Goal: Task Accomplishment & Management: Complete application form

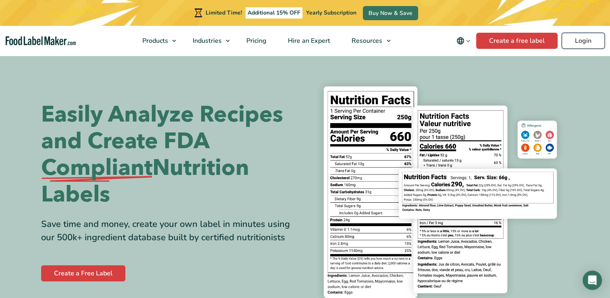
click at [577, 41] on link "Login" at bounding box center [583, 41] width 43 height 16
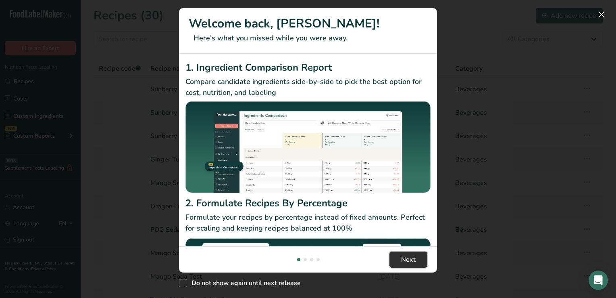
click at [411, 258] on span "Next" at bounding box center [408, 260] width 15 height 10
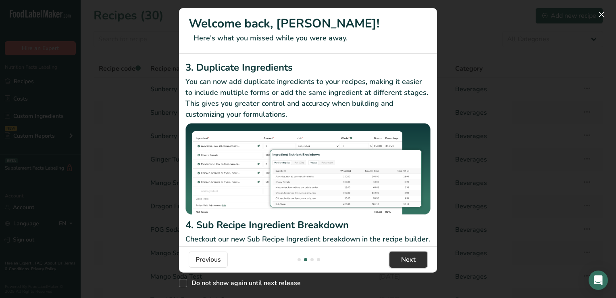
click at [411, 258] on span "Next" at bounding box center [408, 260] width 15 height 10
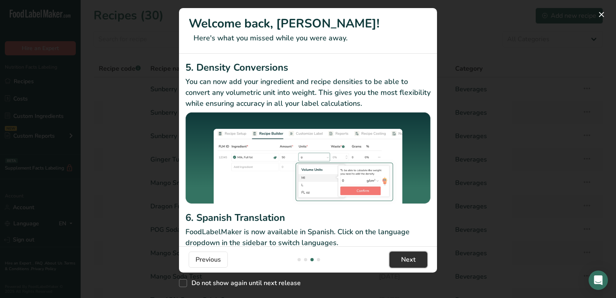
click at [411, 258] on span "Next" at bounding box center [408, 260] width 15 height 10
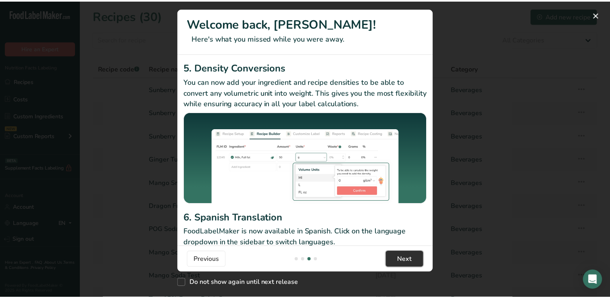
scroll to position [0, 775]
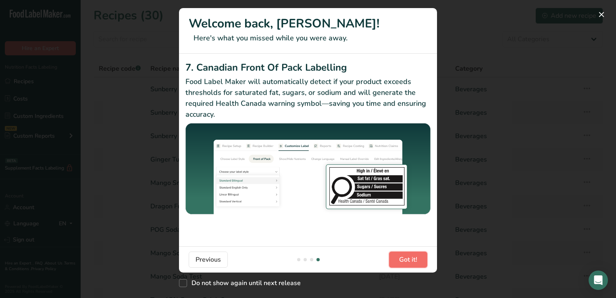
click at [411, 258] on span "Got it!" at bounding box center [408, 260] width 18 height 10
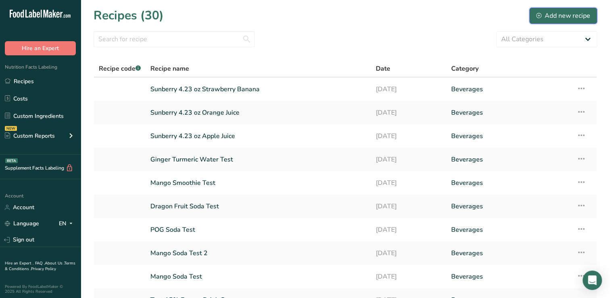
click at [570, 15] on div "Add new recipe" at bounding box center [564, 16] width 54 height 10
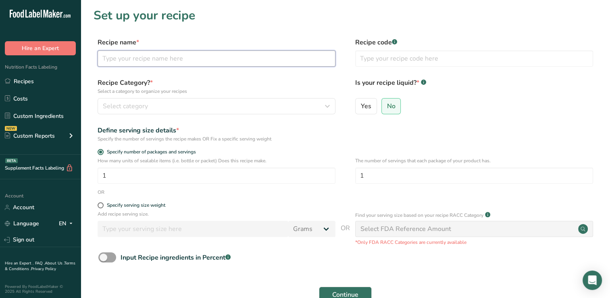
click at [116, 61] on input "text" at bounding box center [217, 58] width 238 height 16
type input "Fruit and Vegetable Juice for Kids"
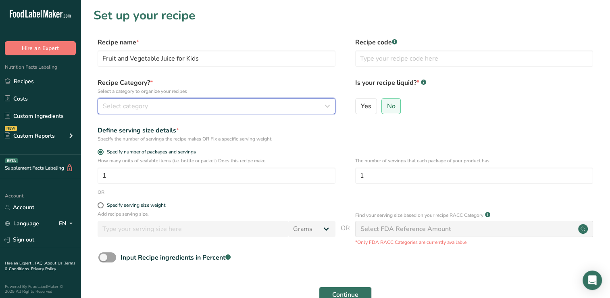
click at [328, 106] on icon "button" at bounding box center [328, 106] width 10 height 15
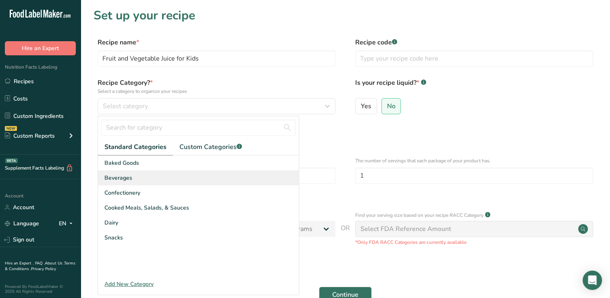
click at [136, 175] on div "Beverages" at bounding box center [198, 177] width 201 height 15
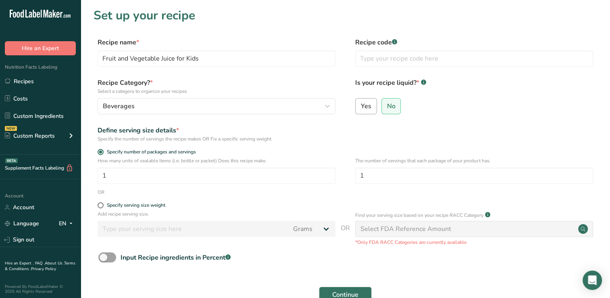
click at [366, 104] on span "Yes" at bounding box center [366, 106] width 10 height 8
click at [361, 104] on input "Yes" at bounding box center [358, 105] width 5 height 5
radio input "true"
radio input "false"
select select "22"
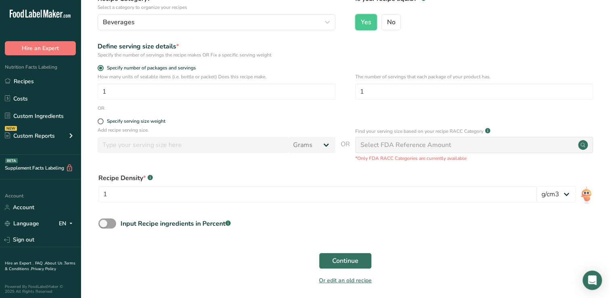
scroll to position [91, 0]
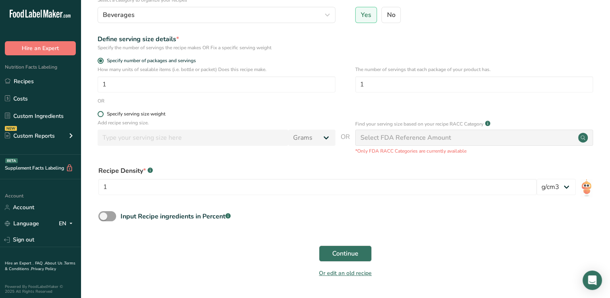
click at [103, 112] on span at bounding box center [101, 114] width 6 height 6
click at [103, 112] on input "Specify serving size weight" at bounding box center [100, 113] width 5 height 5
radio input "true"
radio input "false"
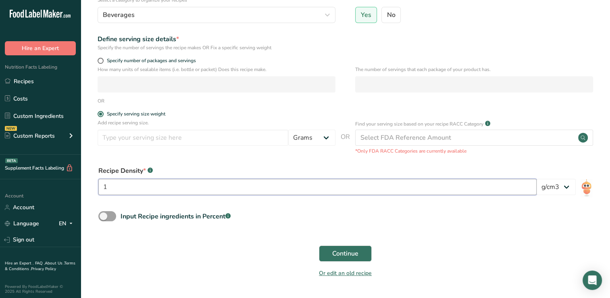
click at [117, 184] on input "1" at bounding box center [317, 187] width 439 height 16
type input "125"
click at [118, 136] on input "number" at bounding box center [193, 138] width 191 height 16
type input "125"
click at [326, 138] on select "Grams kg mg mcg lb oz l mL fl oz tbsp tsp cup qt gallon" at bounding box center [311, 138] width 47 height 16
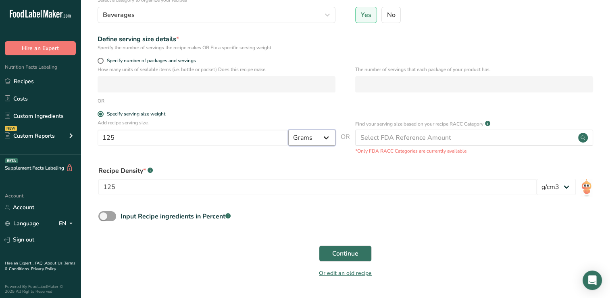
select select "17"
click at [288, 130] on select "Grams kg mg mcg lb oz l mL fl oz tbsp tsp cup qt gallon" at bounding box center [311, 138] width 47 height 16
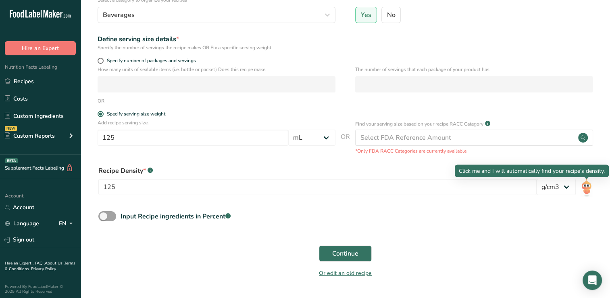
click at [587, 189] on img at bounding box center [587, 188] width 12 height 18
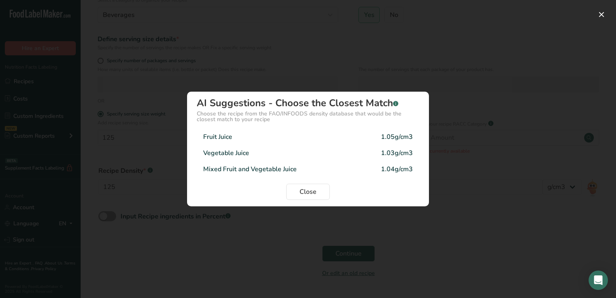
click at [238, 167] on div "Mixed Fruit and Vegetable Juice" at bounding box center [250, 169] width 94 height 10
type input "1.04"
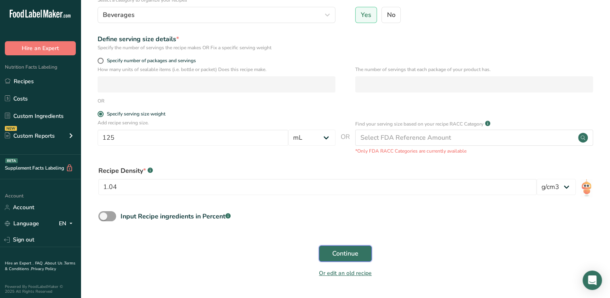
click at [353, 254] on span "Continue" at bounding box center [345, 254] width 26 height 10
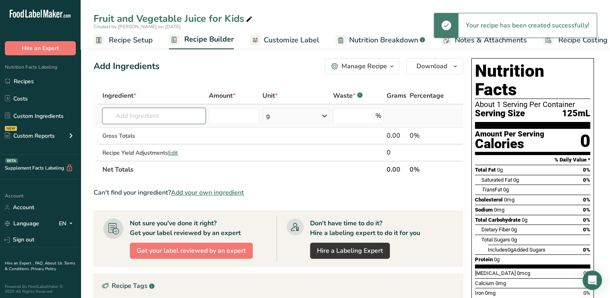
click at [115, 115] on input "text" at bounding box center [153, 116] width 103 height 16
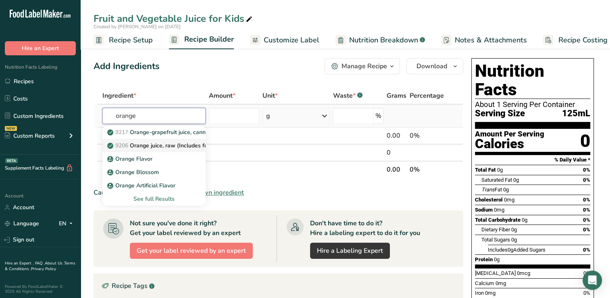
type input "orange"
click at [164, 144] on p "9206 Orange juice, raw (Includes foods for USDA's Food Distribution Program)" at bounding box center [214, 145] width 211 height 8
type input "Orange juice, raw (Includes foods for USDA's Food Distribution Program)"
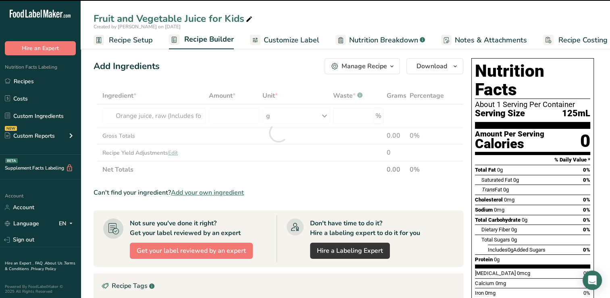
type input "0"
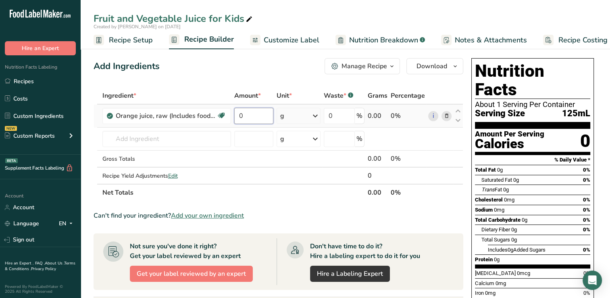
click at [253, 115] on input "0" at bounding box center [253, 116] width 39 height 16
type input "40"
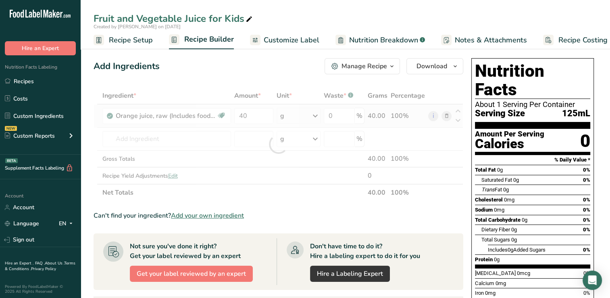
click at [315, 115] on div "Ingredient * Amount * Unit * Waste * .a-a{fill:#347362;}.b-a{fill:#fff;} Grams …" at bounding box center [279, 144] width 370 height 114
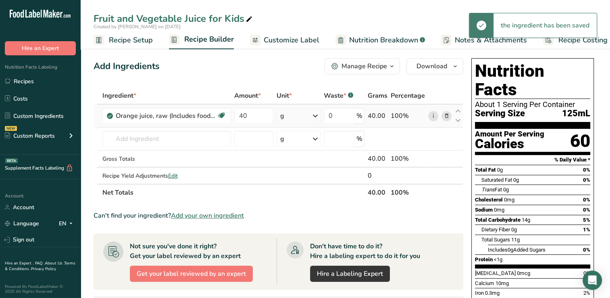
click at [315, 115] on icon at bounding box center [316, 116] width 10 height 15
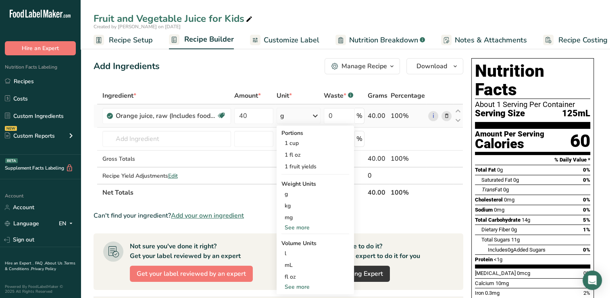
click at [300, 286] on div "See more" at bounding box center [316, 286] width 68 height 8
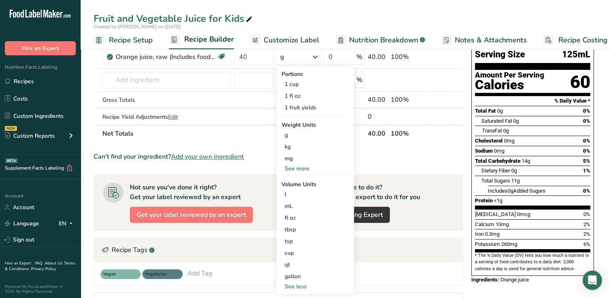
scroll to position [117, 0]
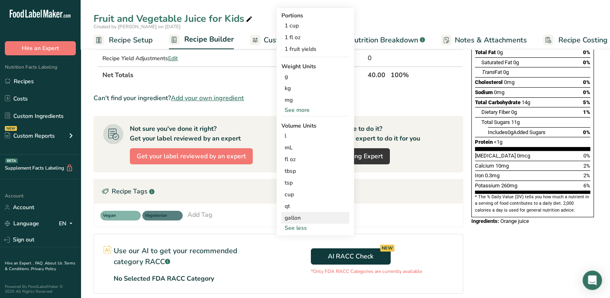
click at [288, 216] on div "gallon" at bounding box center [315, 217] width 61 height 8
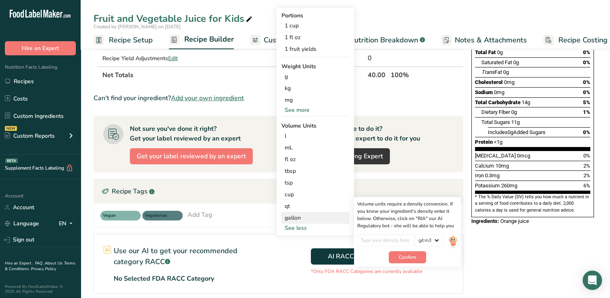
click at [300, 215] on div "gallon" at bounding box center [315, 217] width 61 height 8
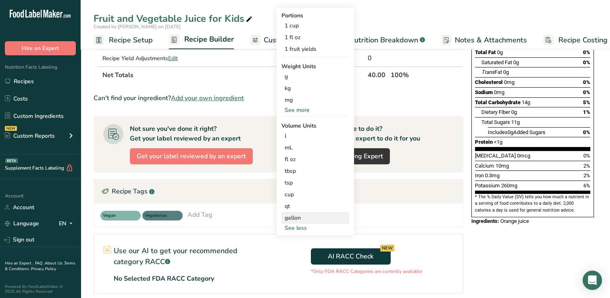
click at [292, 217] on div "gallon" at bounding box center [315, 217] width 61 height 8
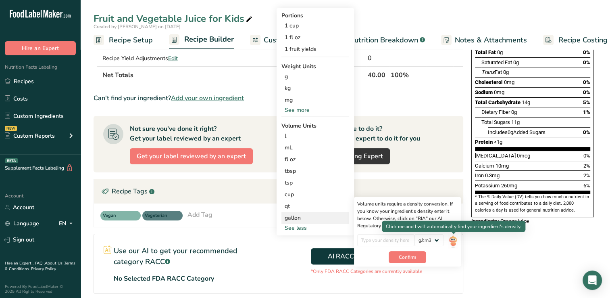
click at [453, 240] on img at bounding box center [453, 241] width 9 height 14
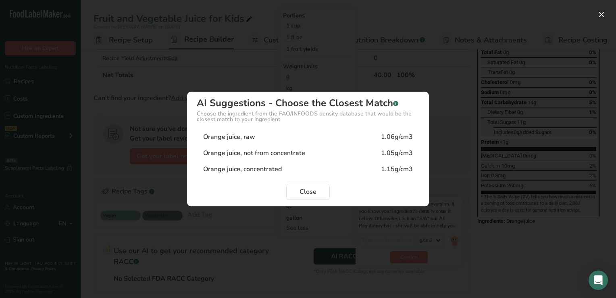
click at [254, 138] on div "Orange juice, raw" at bounding box center [229, 137] width 52 height 10
type input "1.06"
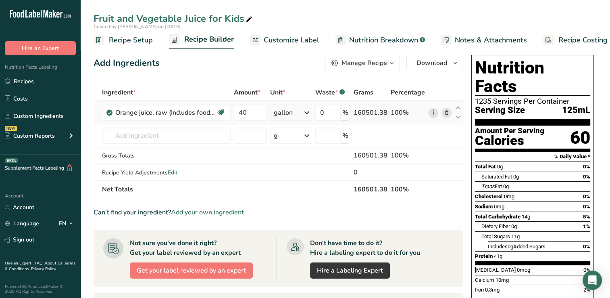
scroll to position [0, 0]
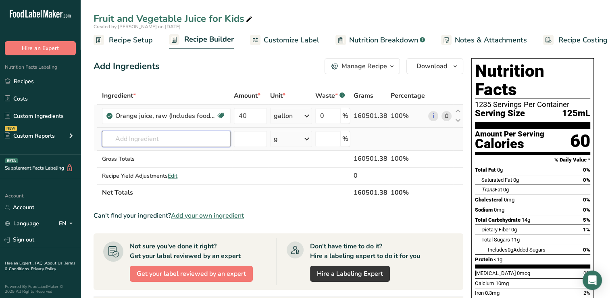
click at [113, 140] on input "text" at bounding box center [166, 139] width 129 height 16
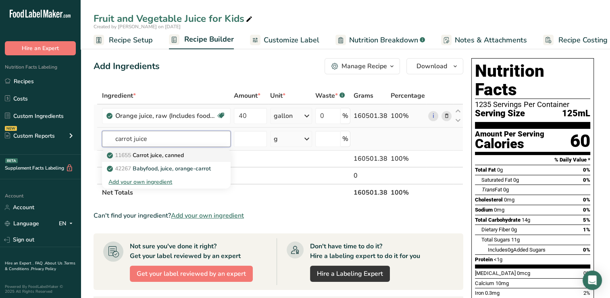
type input "carrot juice"
click at [177, 154] on p "11655 Carrot juice, canned" at bounding box center [146, 155] width 75 height 8
type input "Carrot juice, canned"
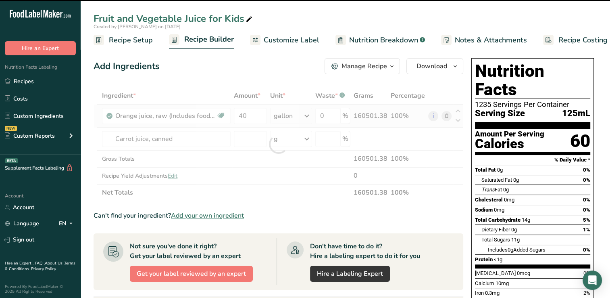
type input "0"
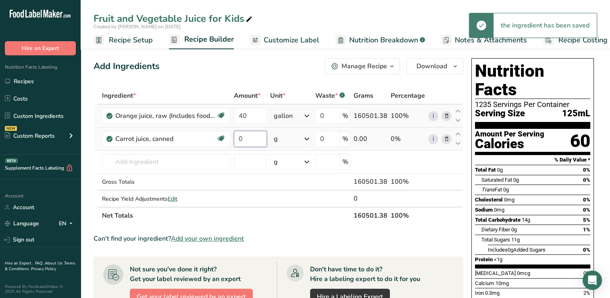
click at [248, 138] on input "0" at bounding box center [250, 139] width 33 height 16
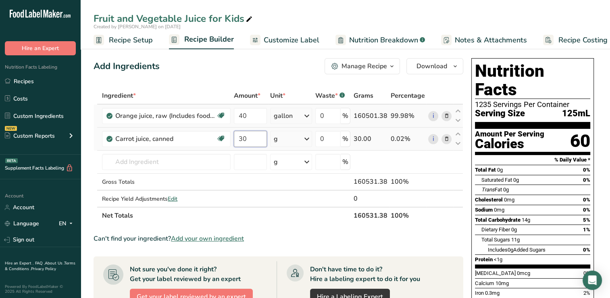
type input "30"
click at [308, 136] on div "Ingredient * Amount * Unit * Waste * .a-a{fill:#347362;}.b-a{fill:#fff;} Grams …" at bounding box center [279, 155] width 370 height 137
click at [307, 138] on icon at bounding box center [307, 139] width 10 height 15
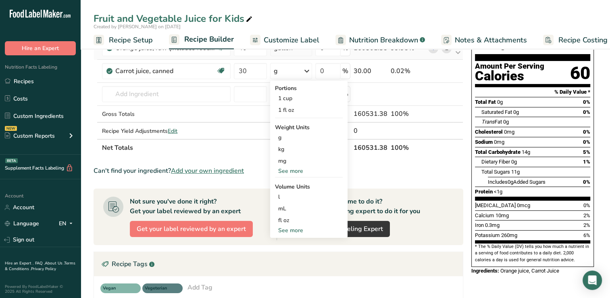
scroll to position [72, 0]
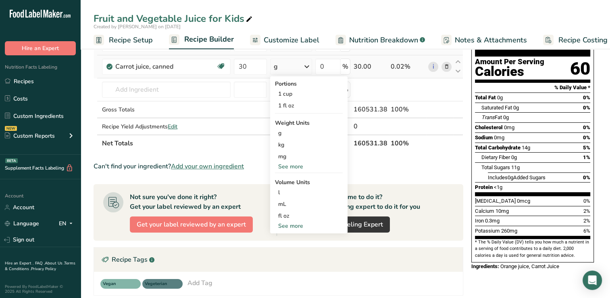
click at [294, 225] on div "See more" at bounding box center [309, 225] width 68 height 8
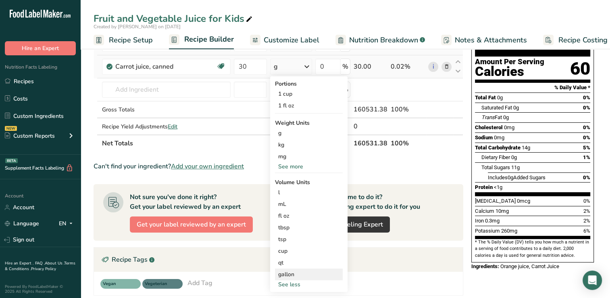
click at [289, 272] on div "gallon" at bounding box center [308, 274] width 61 height 8
click at [296, 273] on div "gallon" at bounding box center [308, 274] width 61 height 8
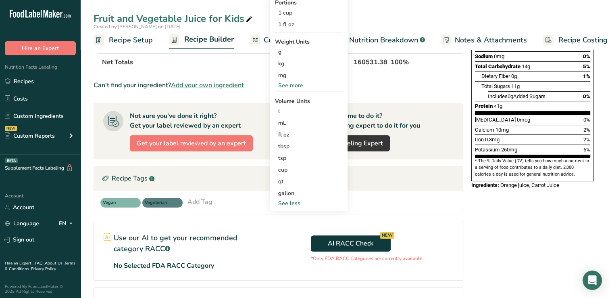
scroll to position [154, 0]
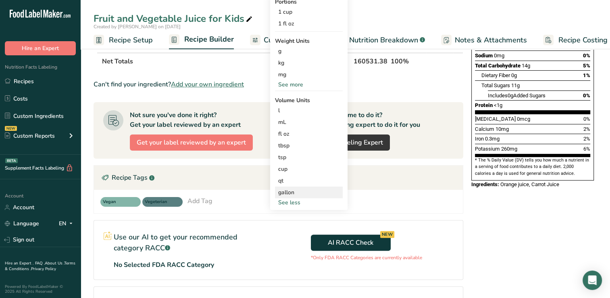
click at [292, 190] on div "gallon" at bounding box center [308, 192] width 61 height 8
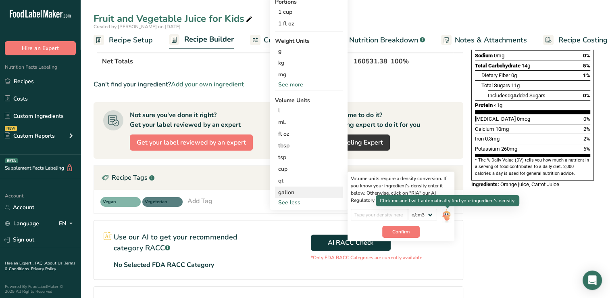
click at [448, 215] on img at bounding box center [446, 216] width 9 height 14
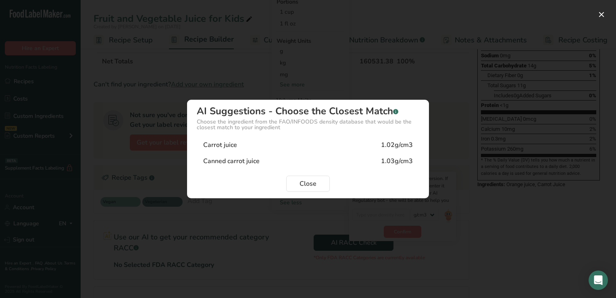
click at [231, 159] on div "Canned carrot juice" at bounding box center [231, 161] width 56 height 10
type input "1.03"
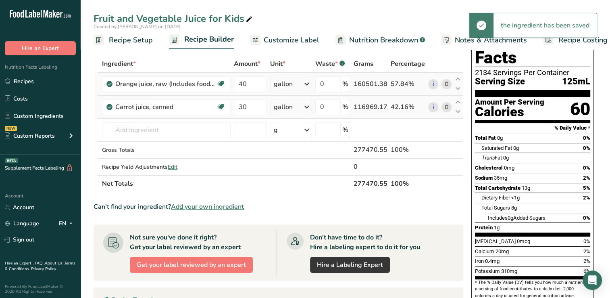
scroll to position [29, 0]
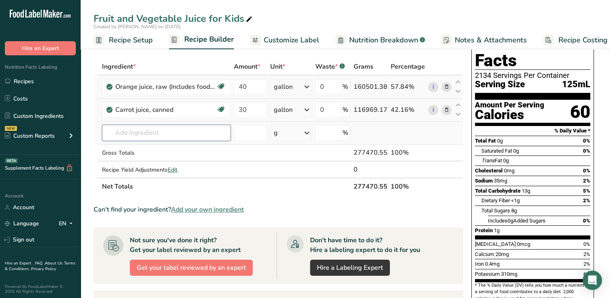
click at [131, 133] on input "text" at bounding box center [166, 133] width 129 height 16
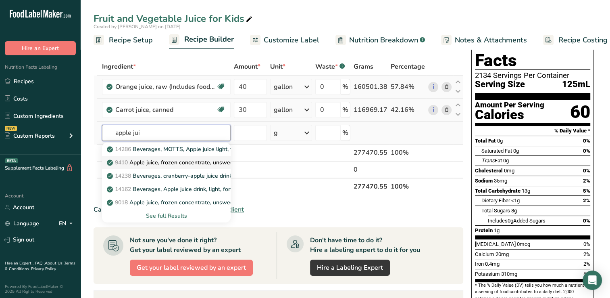
type input "apple jui"
click at [157, 161] on p "9410 Apple juice, frozen concentrate, unsweetened, undiluted, with added [MEDIC…" at bounding box center [233, 162] width 248 height 8
type input "Apple juice, frozen concentrate, unsweetened, undiluted, with added [MEDICAL_DA…"
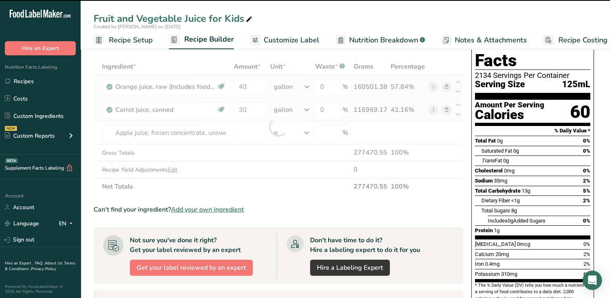
type input "0"
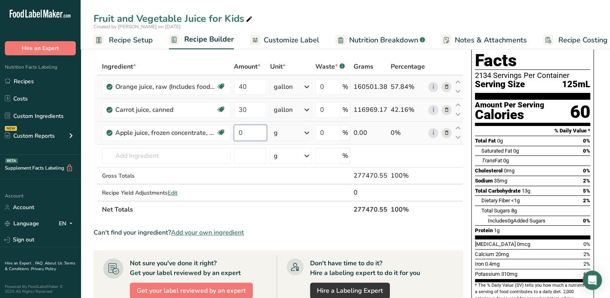
click at [245, 132] on input "0" at bounding box center [250, 133] width 33 height 16
type input "25"
click at [280, 130] on div "Ingredient * Amount * Unit * Waste * .a-a{fill:#347362;}.b-a{fill:#fff;} Grams …" at bounding box center [279, 138] width 370 height 160
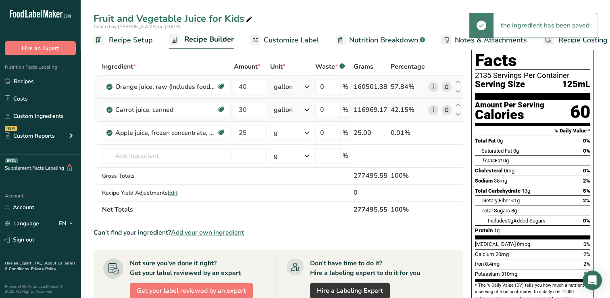
click at [280, 131] on div "g" at bounding box center [291, 133] width 42 height 16
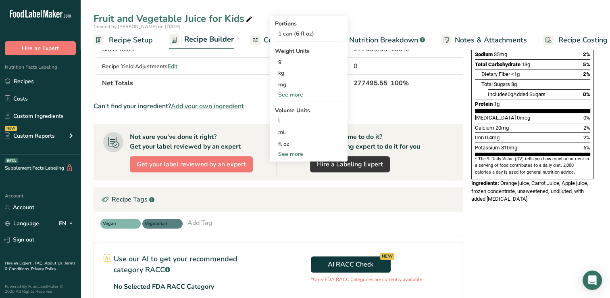
scroll to position [155, 0]
click at [292, 153] on div "See more" at bounding box center [309, 154] width 68 height 8
select select "22"
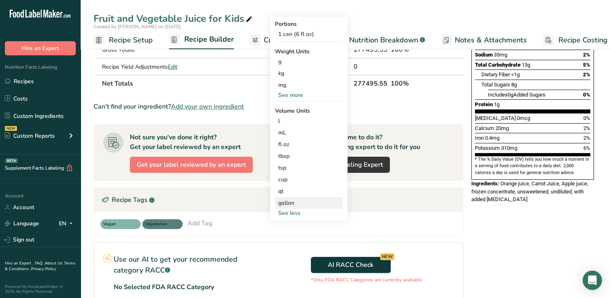
click at [287, 203] on div "gallon" at bounding box center [308, 202] width 61 height 8
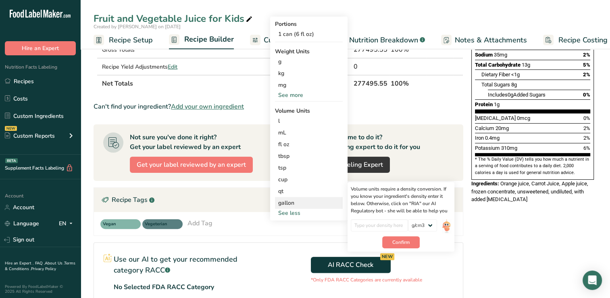
click at [292, 201] on div "gallon" at bounding box center [308, 202] width 61 height 8
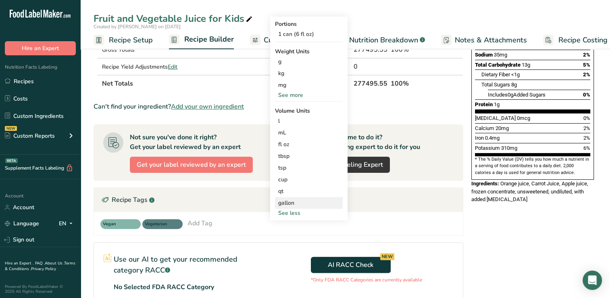
click at [292, 201] on div "gallon" at bounding box center [308, 202] width 61 height 8
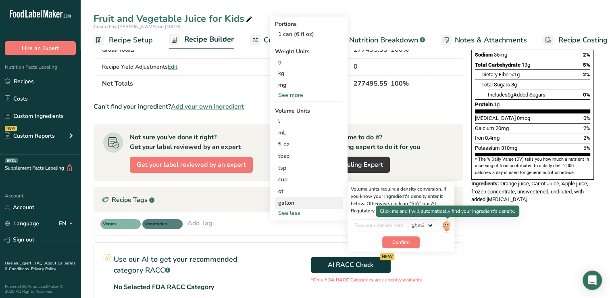
click at [447, 224] on img at bounding box center [446, 226] width 9 height 14
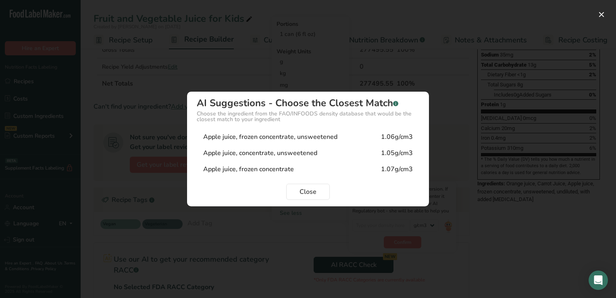
click at [252, 152] on div "Apple juice, concentrate, unsweetened" at bounding box center [260, 153] width 114 height 10
type input "1.05"
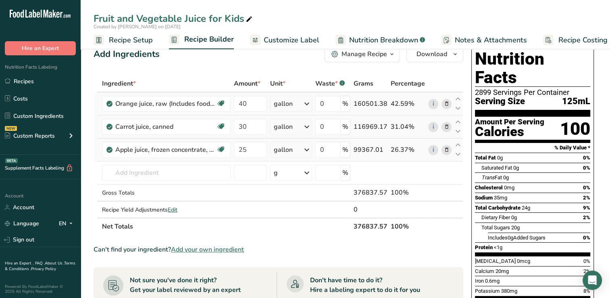
scroll to position [11, 0]
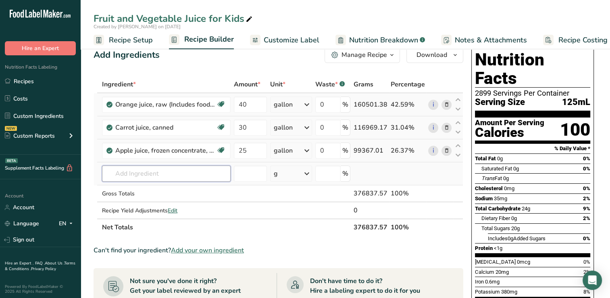
click at [134, 175] on input "text" at bounding box center [166, 173] width 129 height 16
type input "ginger juice"
click at [134, 188] on p "[PERSON_NAME]" at bounding box center [135, 190] width 52 height 8
type input "[PERSON_NAME]"
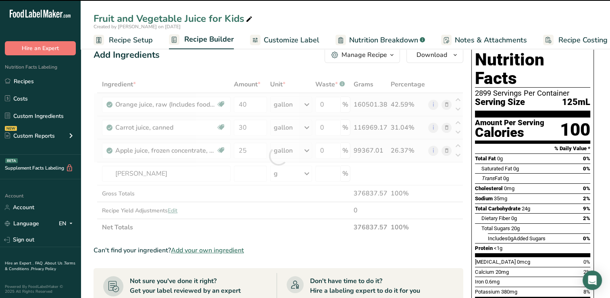
type input "0"
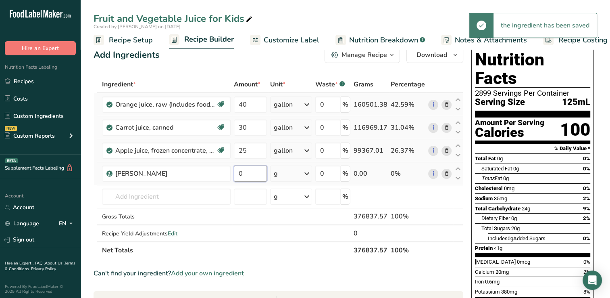
click at [249, 171] on input "0" at bounding box center [250, 173] width 33 height 16
type input "2"
click at [309, 173] on div "Ingredient * Amount * Unit * Waste * .a-a{fill:#347362;}.b-a{fill:#fff;} Grams …" at bounding box center [279, 167] width 370 height 183
click at [307, 171] on icon at bounding box center [307, 173] width 10 height 15
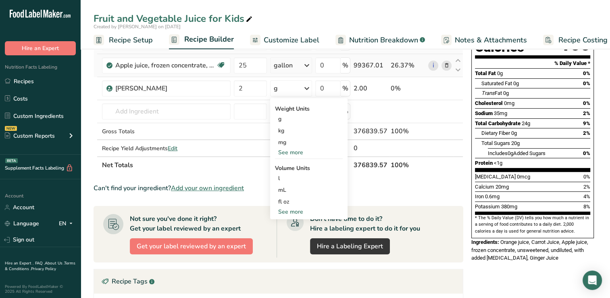
scroll to position [97, 0]
click at [293, 209] on div "See more" at bounding box center [309, 211] width 68 height 8
select select "22"
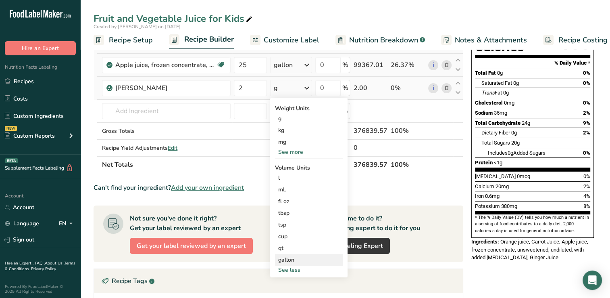
click at [286, 257] on div "gallon" at bounding box center [308, 259] width 61 height 8
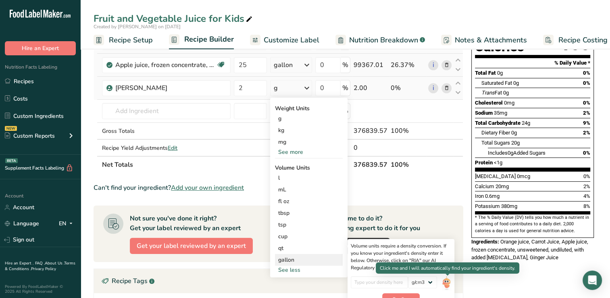
click at [446, 282] on img at bounding box center [446, 283] width 9 height 14
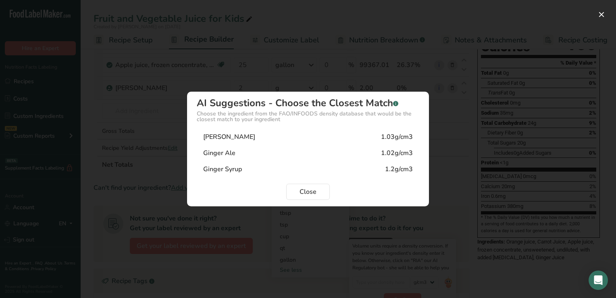
click at [227, 136] on div "[PERSON_NAME]" at bounding box center [229, 137] width 52 height 10
type input "1.03"
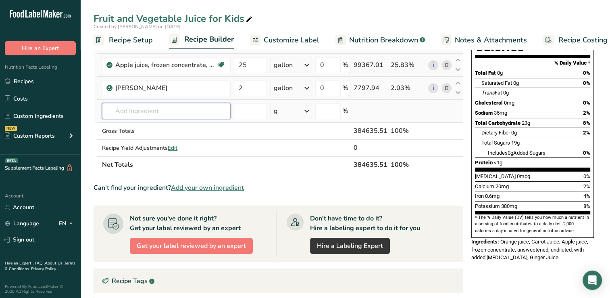
click at [121, 111] on input "text" at bounding box center [166, 111] width 129 height 16
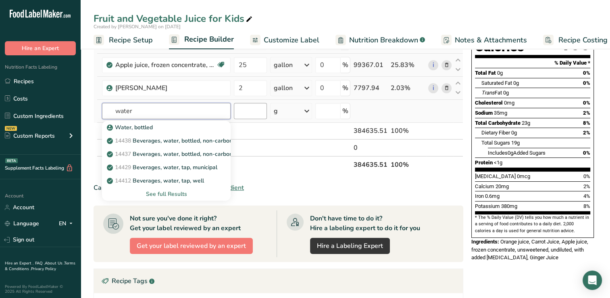
type input "water"
click at [245, 109] on input "number" at bounding box center [250, 111] width 33 height 16
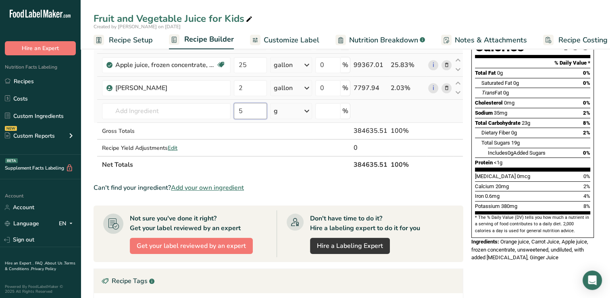
type input "5"
click at [308, 109] on icon at bounding box center [307, 111] width 10 height 15
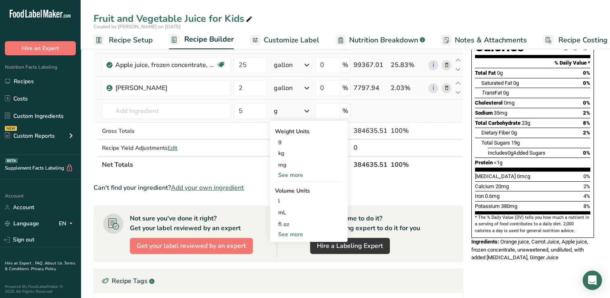
click at [291, 233] on div "See more" at bounding box center [309, 234] width 68 height 8
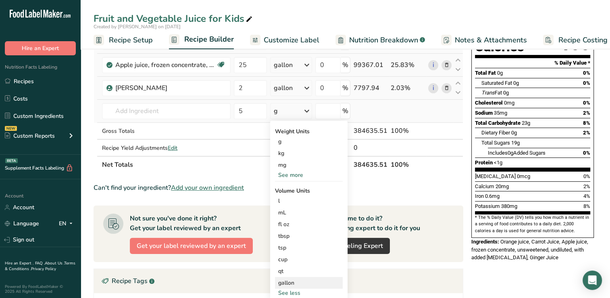
click at [288, 281] on div "gallon" at bounding box center [308, 282] width 61 height 8
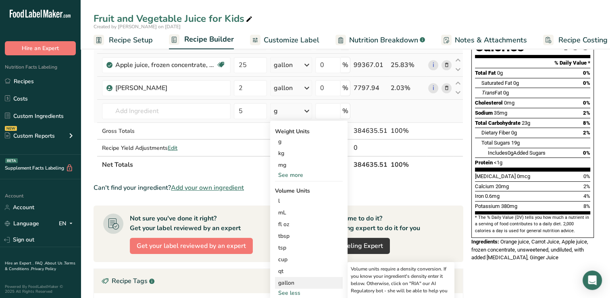
click at [290, 281] on div "gallon" at bounding box center [308, 282] width 61 height 8
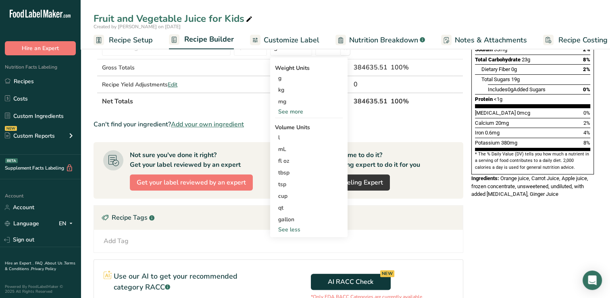
scroll to position [165, 0]
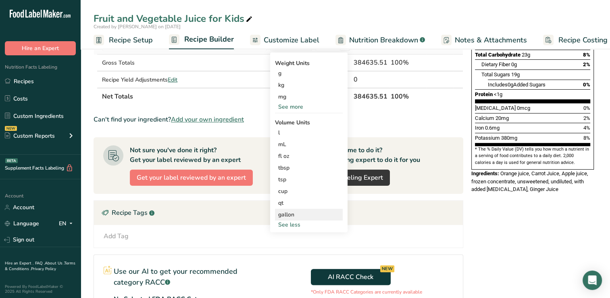
click at [291, 211] on div "gallon" at bounding box center [308, 214] width 61 height 8
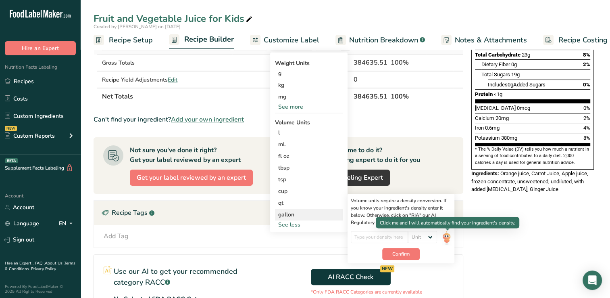
click at [447, 236] on img at bounding box center [446, 238] width 9 height 14
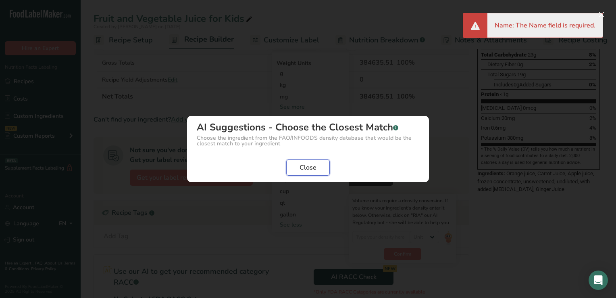
click at [312, 167] on span "Close" at bounding box center [308, 168] width 17 height 10
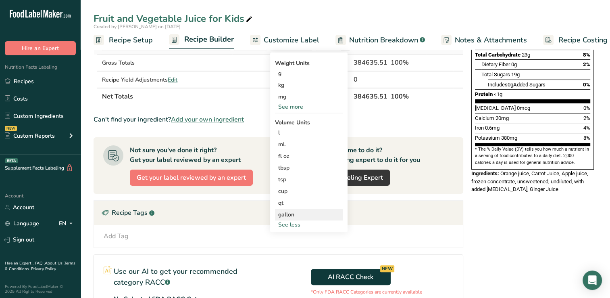
click at [286, 212] on div "gallon" at bounding box center [308, 214] width 61 height 8
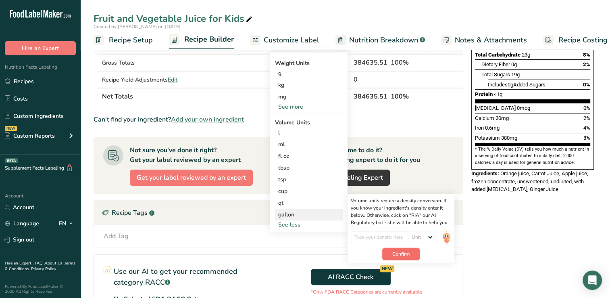
click at [397, 251] on span "Confirm" at bounding box center [401, 253] width 17 height 7
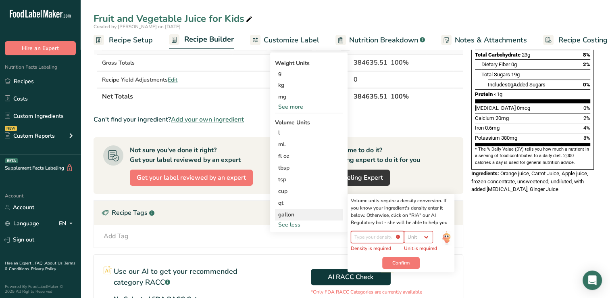
click at [365, 238] on input "number" at bounding box center [378, 237] width 54 height 12
type input "1"
click at [403, 261] on span "Confirm" at bounding box center [401, 262] width 17 height 7
click at [428, 235] on select "Unit lb/ft3 g/cm3" at bounding box center [418, 237] width 29 height 12
select select "22"
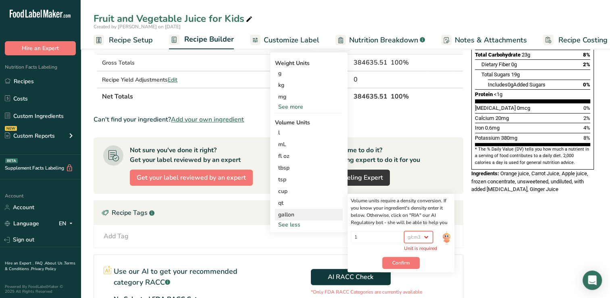
click at [409, 231] on select "Unit lb/ft3 g/cm3" at bounding box center [418, 237] width 29 height 12
click at [403, 251] on span "Confirm" at bounding box center [401, 253] width 17 height 7
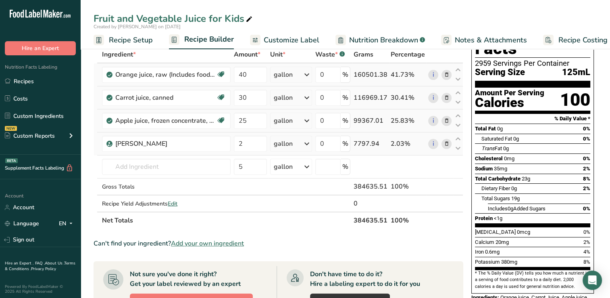
scroll to position [40, 0]
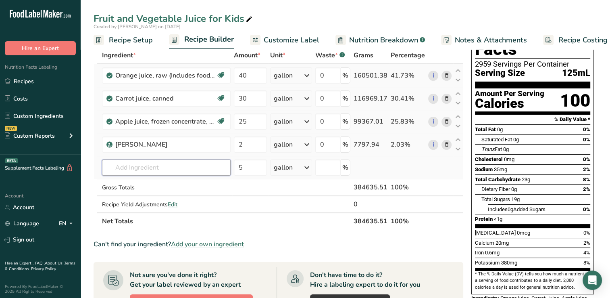
click at [127, 165] on input "text" at bounding box center [166, 167] width 129 height 16
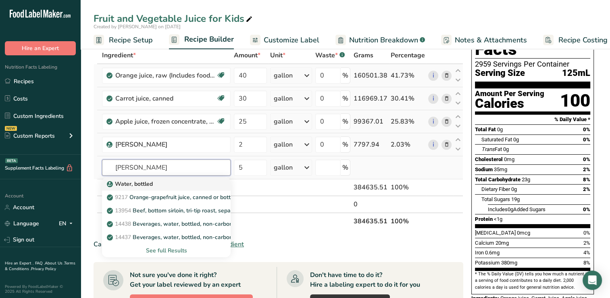
type input "[PERSON_NAME]"
click at [137, 181] on p "Water, bottled" at bounding box center [131, 184] width 44 height 8
type input "Water, bottled"
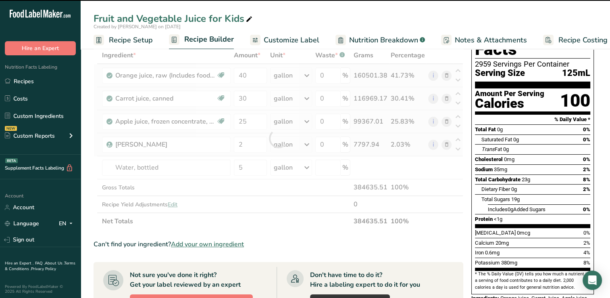
type input "0"
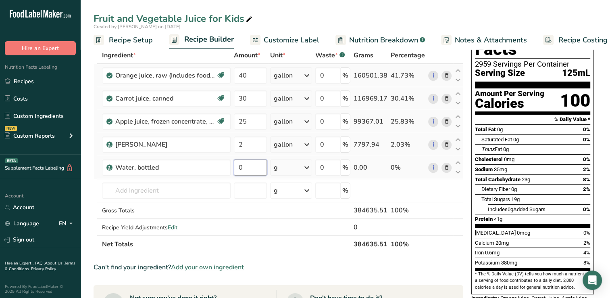
click at [249, 169] on input "0" at bounding box center [250, 167] width 33 height 16
type input "5"
click at [309, 167] on div "Ingredient * Amount * Unit * Waste * .a-a{fill:#347362;}.b-a{fill:#fff;} Grams …" at bounding box center [279, 150] width 370 height 206
click at [309, 167] on icon at bounding box center [307, 167] width 10 height 15
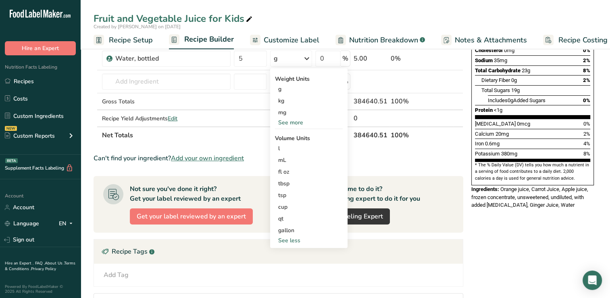
scroll to position [153, 0]
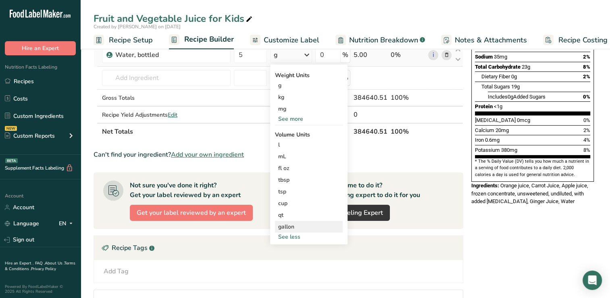
click at [297, 225] on div "gallon" at bounding box center [308, 226] width 61 height 8
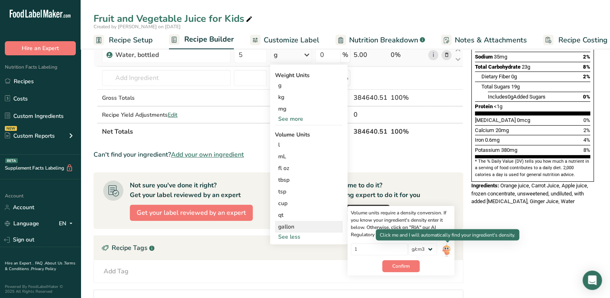
click at [447, 248] on img at bounding box center [446, 250] width 9 height 14
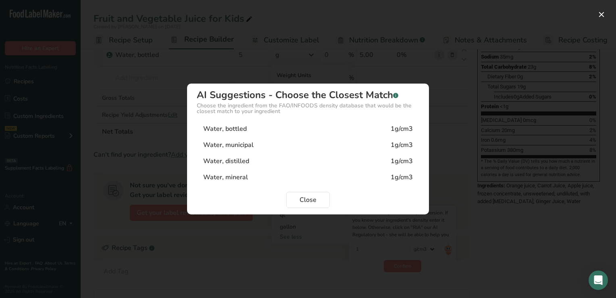
click at [232, 129] on div "Water, bottled" at bounding box center [225, 129] width 44 height 10
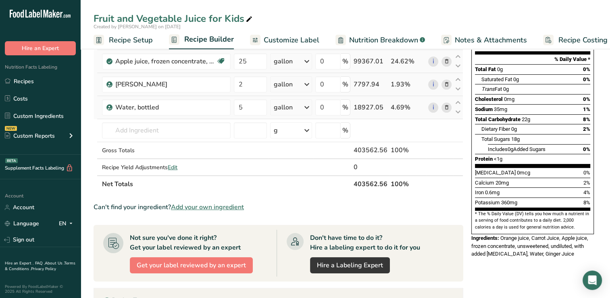
scroll to position [0, 0]
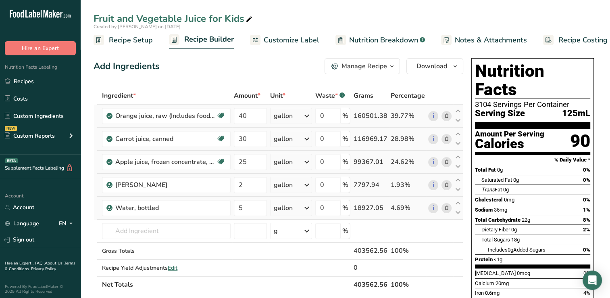
click at [296, 40] on span "Customize Label" at bounding box center [292, 40] width 56 height 11
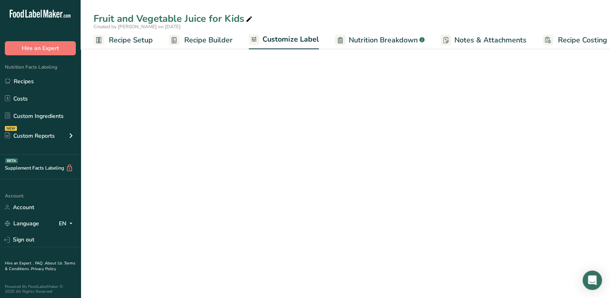
scroll to position [0, 10]
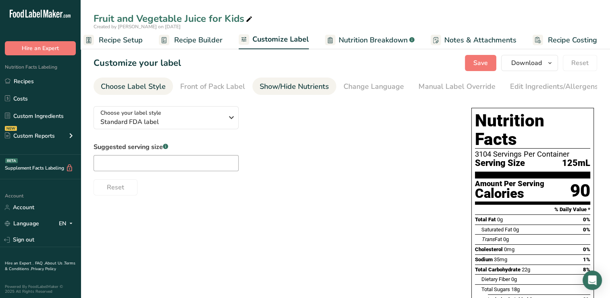
click at [295, 86] on div "Show/Hide Nutrients" at bounding box center [294, 86] width 69 height 11
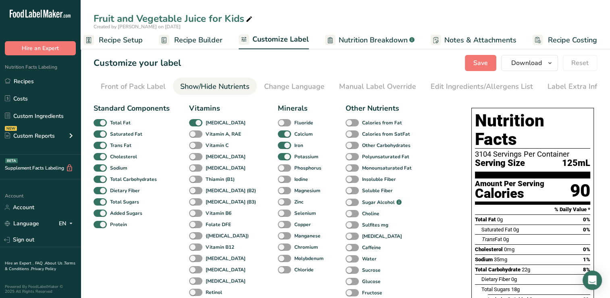
scroll to position [0, 82]
click at [194, 146] on span at bounding box center [195, 146] width 13 height 8
click at [194, 146] on input "Vitamin C" at bounding box center [191, 144] width 5 height 5
checkbox input "true"
click at [478, 62] on span "Save" at bounding box center [481, 63] width 15 height 10
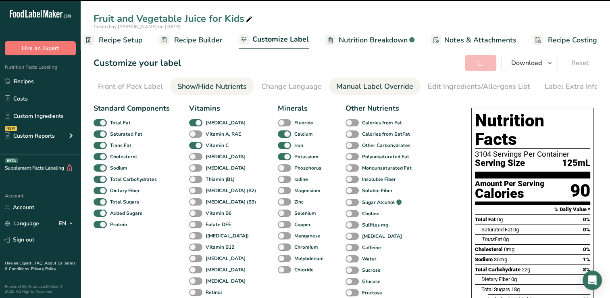
drag, startPoint x: 591, startPoint y: 108, endPoint x: 391, endPoint y: 91, distance: 200.9
click at [391, 91] on section "Customize your label Save Download Choose what to show on your downloaded label…" at bounding box center [346, 252] width 530 height 420
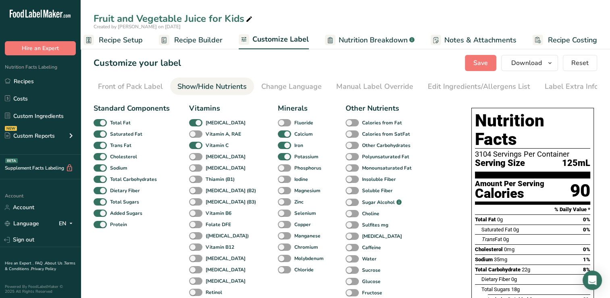
drag, startPoint x: 432, startPoint y: 114, endPoint x: 411, endPoint y: 106, distance: 22.3
click at [411, 106] on div "Standard Components Total Fat Saturated Fat Trans Fat [MEDICAL_DATA] Sodium Tot…" at bounding box center [275, 275] width 362 height 350
drag, startPoint x: 616, startPoint y: 71, endPoint x: 413, endPoint y: 125, distance: 210.4
drag, startPoint x: 413, startPoint y: 125, endPoint x: 440, endPoint y: 109, distance: 31.8
click at [440, 109] on div "Standard Components Total Fat Saturated Fat Trans Fat [MEDICAL_DATA] Sodium Tot…" at bounding box center [275, 275] width 362 height 350
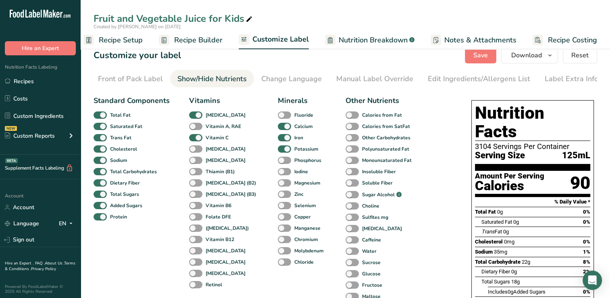
scroll to position [0, 0]
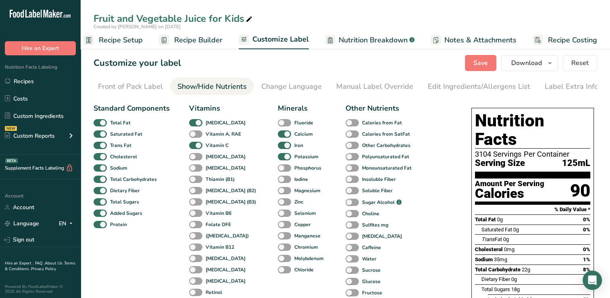
click at [288, 57] on div "Customize your label Save Download Choose what to show on your downloaded label…" at bounding box center [346, 63] width 504 height 16
click at [201, 38] on span "Recipe Builder" at bounding box center [198, 40] width 48 height 11
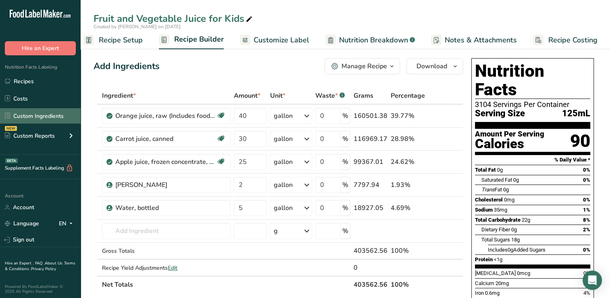
click at [37, 115] on link "Custom Ingredients" at bounding box center [40, 115] width 81 height 15
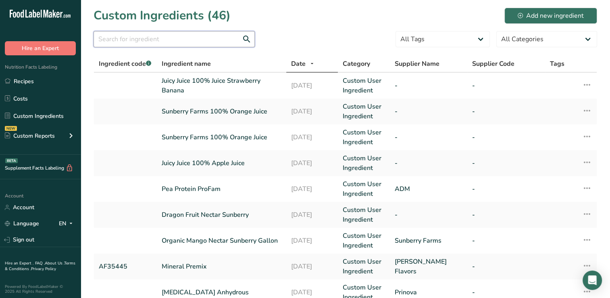
click at [110, 41] on input "text" at bounding box center [174, 39] width 161 height 16
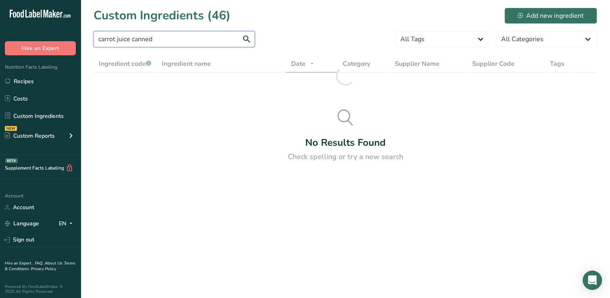
type input "carrot juice canned"
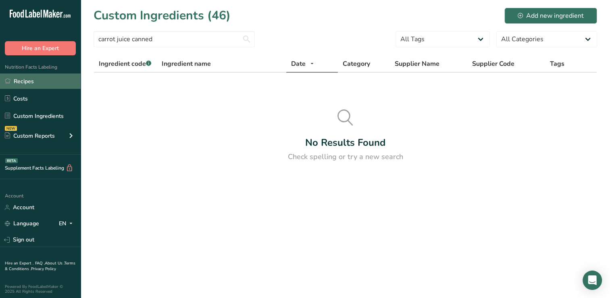
click at [22, 81] on link "Recipes" at bounding box center [40, 80] width 81 height 15
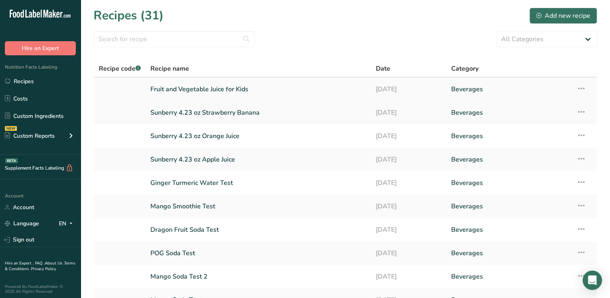
click at [221, 88] on link "Fruit and Vegetable Juice for Kids" at bounding box center [258, 89] width 216 height 17
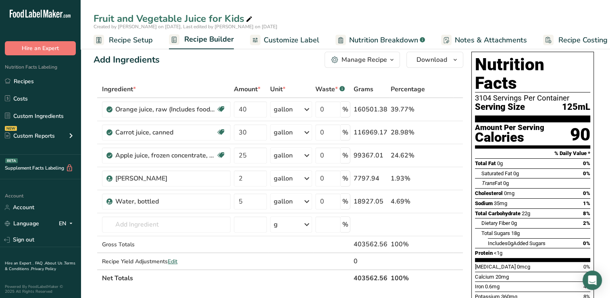
scroll to position [6, 0]
